Goal: Transaction & Acquisition: Purchase product/service

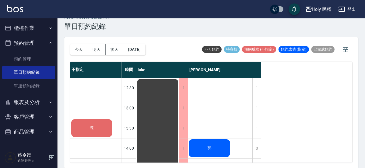
click at [99, 120] on div "陳" at bounding box center [91, 128] width 43 height 20
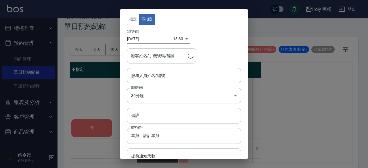
type input "陳/0923579757/"
click at [215, 77] on input "服務人員姓名/編號" at bounding box center [184, 76] width 109 height 10
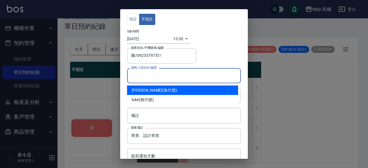
click at [187, 88] on div "Ella (無代號)" at bounding box center [182, 90] width 111 height 9
type input "Ella(無代號)"
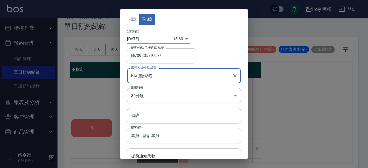
scroll to position [24, 0]
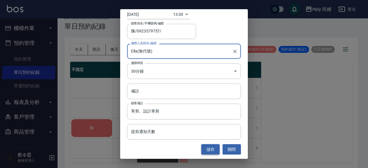
click at [207, 150] on button "儲存" at bounding box center [210, 149] width 18 height 11
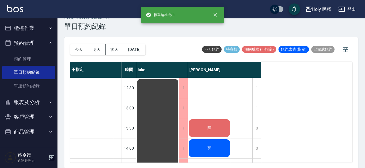
click at [210, 129] on span "陳" at bounding box center [209, 128] width 6 height 5
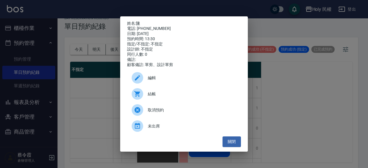
click at [186, 86] on div "編輯" at bounding box center [184, 78] width 114 height 16
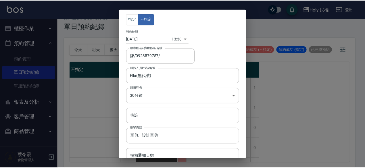
scroll to position [37, 0]
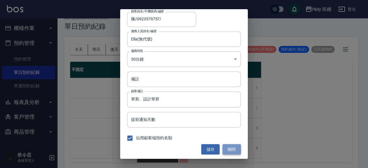
click at [234, 152] on button "關閉" at bounding box center [232, 149] width 18 height 11
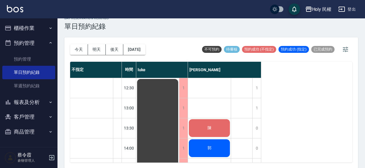
click at [201, 124] on div "陳" at bounding box center [209, 128] width 43 height 20
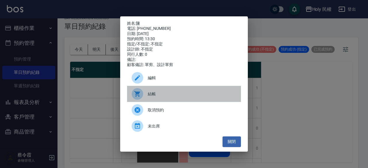
click at [181, 95] on span "結帳" at bounding box center [192, 94] width 89 height 6
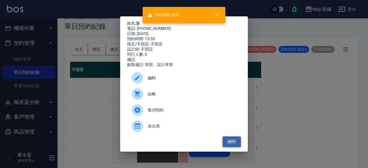
click at [230, 143] on button "關閉" at bounding box center [232, 142] width 18 height 11
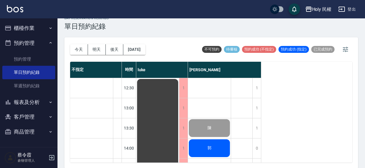
click at [205, 140] on div "郭" at bounding box center [209, 149] width 43 height 20
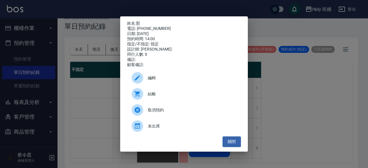
click at [187, 92] on div "結帳" at bounding box center [184, 94] width 114 height 16
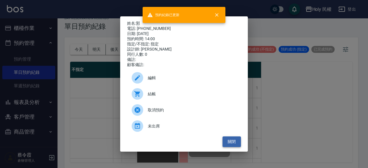
click at [239, 147] on button "關閉" at bounding box center [232, 142] width 18 height 11
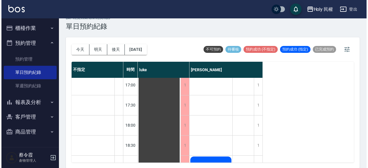
scroll to position [155, 0]
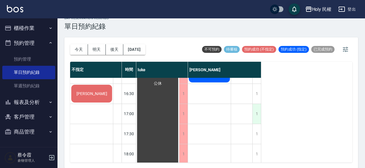
click at [260, 117] on div "1" at bounding box center [256, 114] width 9 height 20
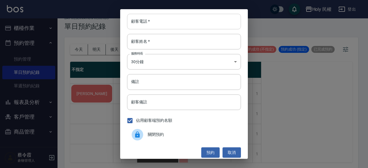
click at [159, 23] on input "顧客電話   *" at bounding box center [184, 22] width 114 height 16
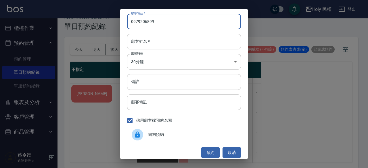
type input "0979206899"
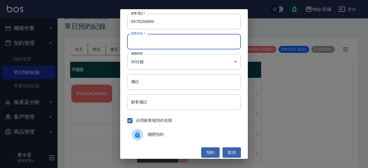
click at [168, 41] on input "顧客姓名   *" at bounding box center [184, 42] width 114 height 16
type input "歷"
type input "哩"
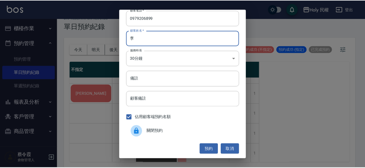
scroll to position [0, 0]
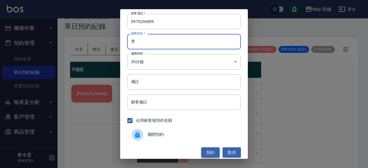
type input "李"
click at [205, 150] on button "預約" at bounding box center [210, 152] width 18 height 11
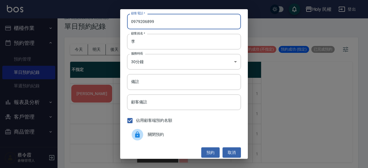
click at [175, 27] on input "0979206899" at bounding box center [184, 22] width 114 height 16
drag, startPoint x: 157, startPoint y: 23, endPoint x: 120, endPoint y: 20, distance: 37.2
click at [101, 16] on div "顧客電話   * 0979206899 顧客電話   * 顧客姓名   * 李 顧客姓名   * 服務時長 30分鐘 1 服務時長 備註 備註 顧客備註 顧客…" at bounding box center [184, 84] width 368 height 168
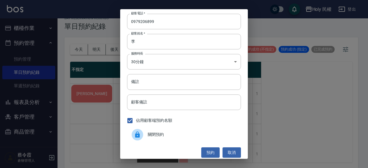
click at [237, 159] on div "顧客電話   * 0979206899 顧客電話   * 顧客姓名   * 李 顧客姓名   * 服務時長 30分鐘 1 服務時長 備註 備註 顧客備註 顧客…" at bounding box center [184, 84] width 368 height 168
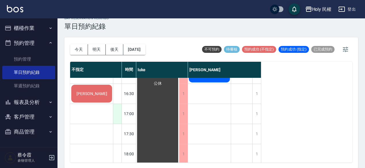
click at [118, 112] on div at bounding box center [117, 114] width 9 height 20
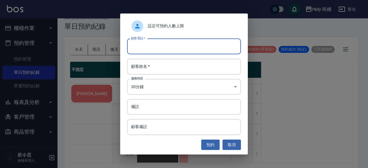
paste input "0979206899"
type input "0979206899"
click at [161, 70] on input "顧客姓名   *" at bounding box center [184, 67] width 114 height 16
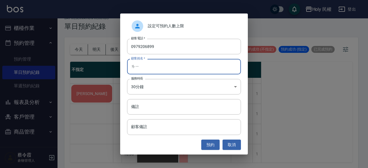
type input "麗"
type input "哩"
type input "李"
click at [209, 145] on button "預約" at bounding box center [210, 145] width 18 height 11
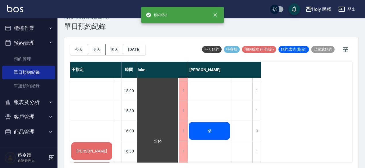
scroll to position [155, 0]
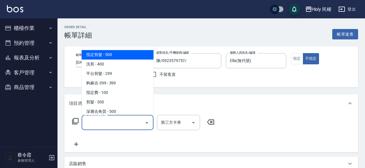
click at [106, 123] on input "服務名稱/代號" at bounding box center [113, 123] width 58 height 10
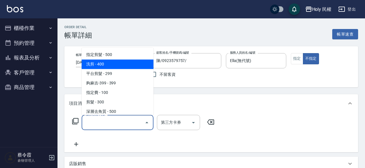
click at [105, 61] on span "洗剪 - 400" at bounding box center [118, 64] width 72 height 9
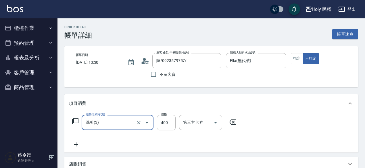
click at [125, 130] on div "洗剪(3) 服務名稱/代號" at bounding box center [118, 122] width 72 height 15
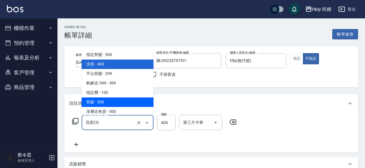
click at [116, 99] on span "剪髮 - 300" at bounding box center [118, 101] width 72 height 9
type input "剪髮(C02)"
type input "300"
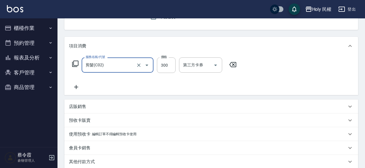
scroll to position [144, 0]
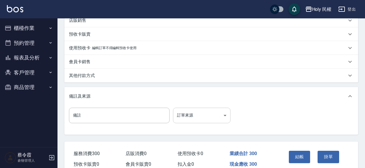
click at [216, 115] on body "Holy 民權 登出 櫃檯作業 打帳單 帳單列表 每日結帳 現場電腦打卡 預約管理 預約管理 單日預約紀錄 單週預約紀錄 報表及分析 報表目錄 店家日報表 設…" at bounding box center [182, 25] width 365 height 338
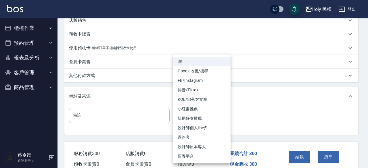
click at [205, 73] on li "Google地圖/搜尋" at bounding box center [202, 70] width 58 height 9
type input "Google地圖/搜尋"
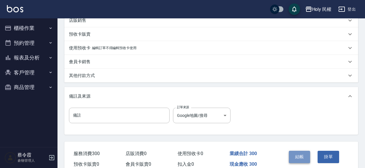
click at [302, 151] on button "結帳" at bounding box center [300, 157] width 22 height 12
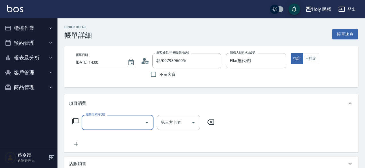
click at [101, 123] on input "服務名稱/代號" at bounding box center [113, 123] width 58 height 10
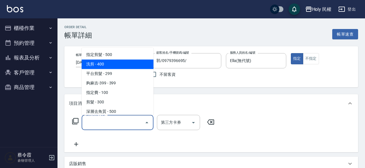
click at [87, 61] on span "洗剪 - 400" at bounding box center [118, 64] width 72 height 9
type input "洗剪(3)"
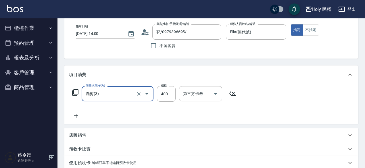
scroll to position [86, 0]
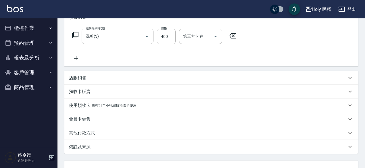
click at [156, 144] on div "備註及來源" at bounding box center [208, 147] width 278 height 6
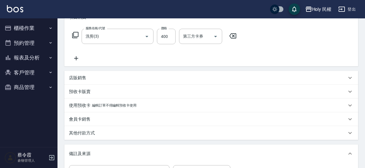
scroll to position [144, 0]
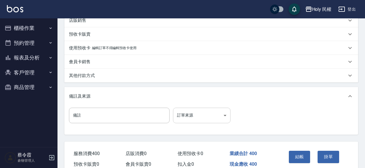
click at [206, 109] on body "Holy 民權 登出 櫃檯作業 打帳單 帳單列表 每日結帳 現場電腦打卡 預約管理 預約管理 單日預約紀錄 單週預約紀錄 報表及分析 報表目錄 店家日報表 設…" at bounding box center [182, 25] width 365 height 338
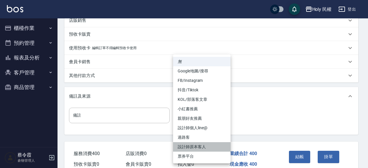
click at [196, 150] on li "設計師原本客人" at bounding box center [202, 146] width 58 height 9
type input "設計師原本客人"
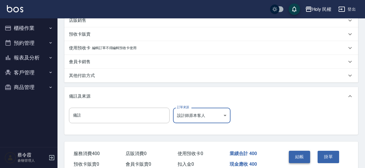
click at [300, 157] on button "結帳" at bounding box center [300, 157] width 22 height 12
